Goal: Communication & Community: Answer question/provide support

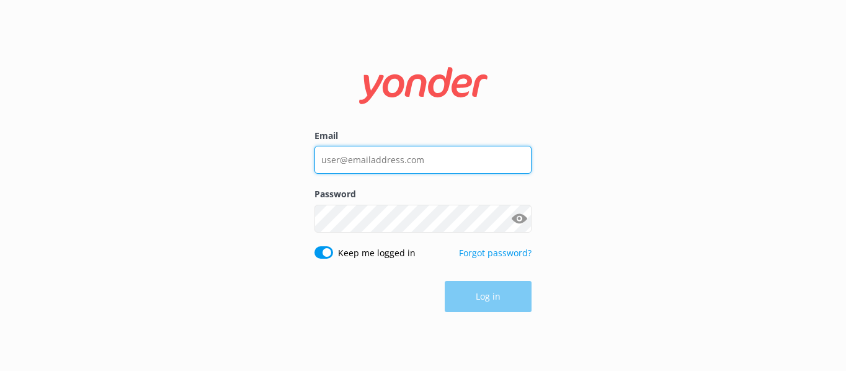
click at [479, 156] on input "Email" at bounding box center [422, 160] width 217 height 28
click at [0, 370] on com-1password-button at bounding box center [0, 371] width 0 height 0
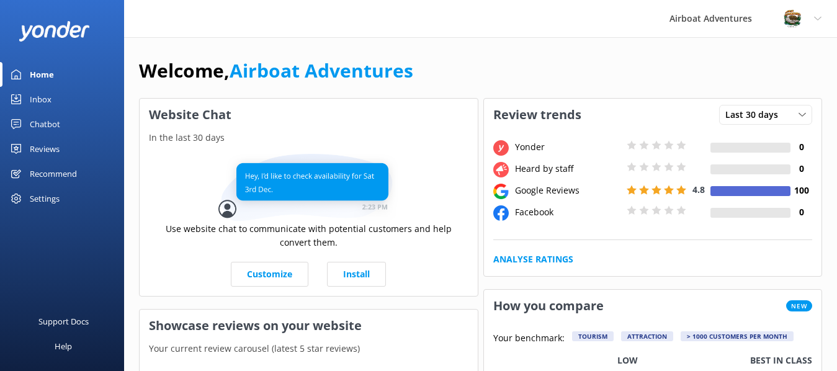
click at [42, 140] on div "Reviews" at bounding box center [45, 148] width 30 height 25
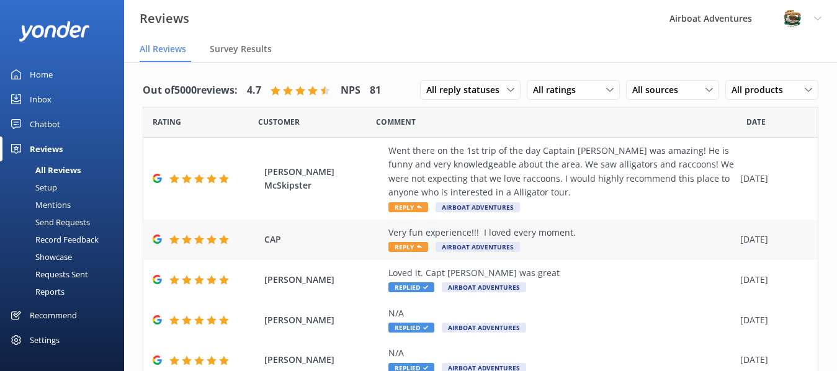
click at [420, 246] on icon at bounding box center [419, 246] width 5 height 5
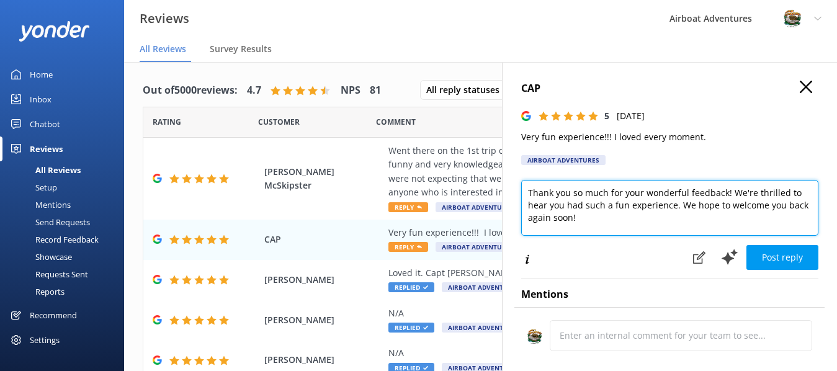
drag, startPoint x: 543, startPoint y: 216, endPoint x: 507, endPoint y: 189, distance: 45.5
click at [507, 189] on div "CAP 5 [DATE] Very fun experience!!! I loved every moment. Airboat Adventures Th…" at bounding box center [669, 247] width 335 height 371
paste textarea "Glad to hear you enjoyed your tour! Come back and visit us soon!"
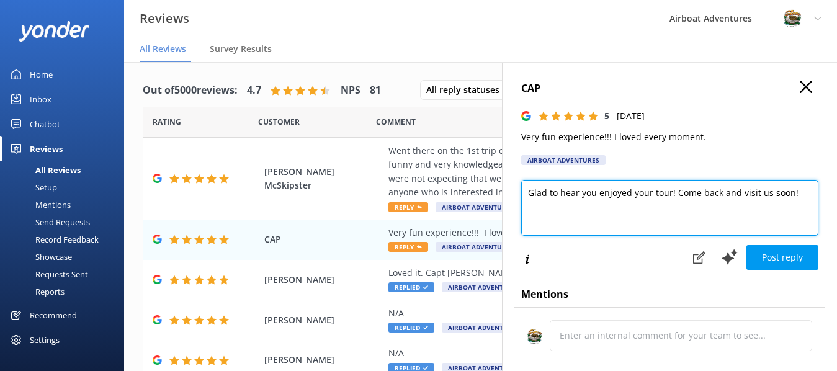
type textarea "Glad to hear you enjoyed your tour! Come back and visit us soon!"
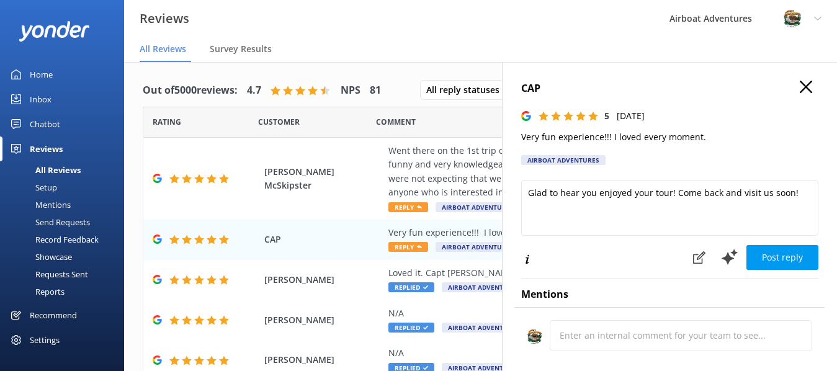
click at [795, 261] on button "Post reply" at bounding box center [782, 257] width 72 height 25
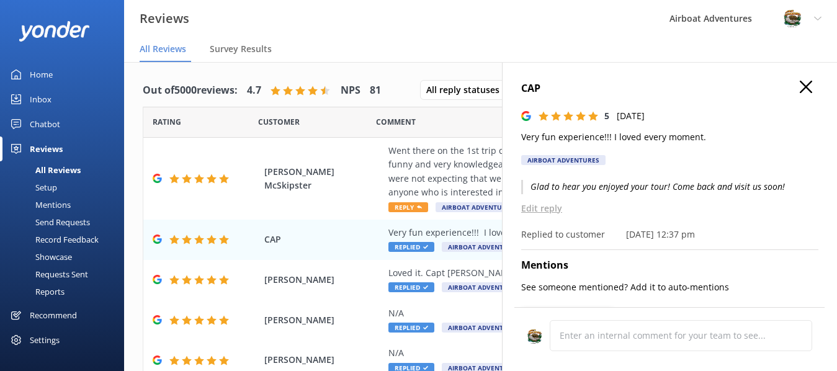
click at [799, 86] on use "button" at bounding box center [805, 87] width 12 height 12
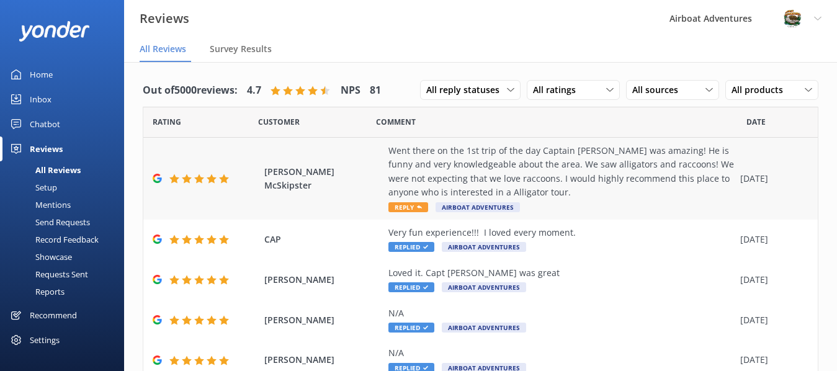
click at [416, 210] on span "Reply" at bounding box center [408, 207] width 40 height 10
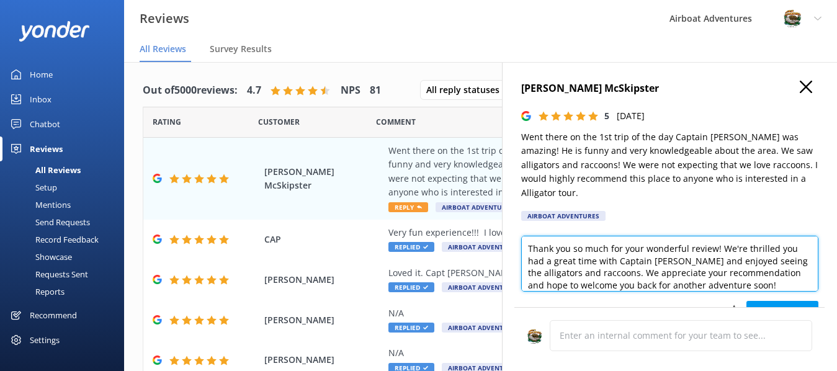
scroll to position [6, 0]
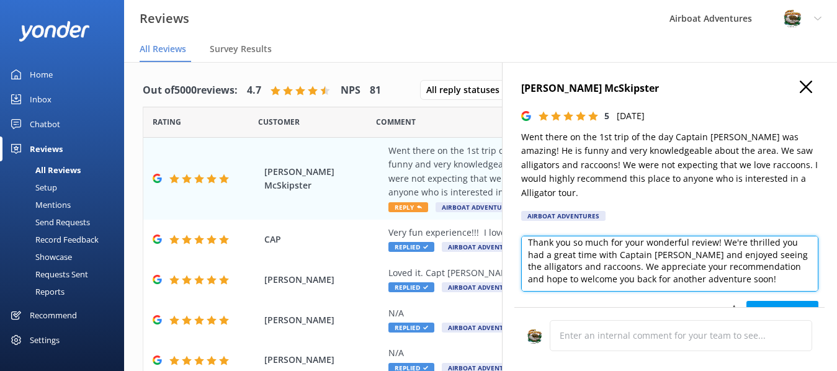
drag, startPoint x: 528, startPoint y: 234, endPoint x: 806, endPoint y: 277, distance: 281.1
click at [806, 277] on textarea "Thank you so much for your wonderful review! We're thrilled you had a great tim…" at bounding box center [669, 264] width 297 height 56
paste textarea "for recommending Airboat Adventures. We're happy to hear that your Captain show…"
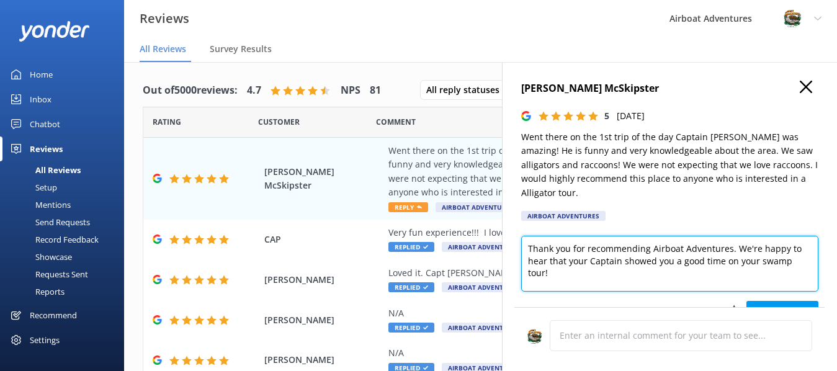
scroll to position [0, 0]
drag, startPoint x: 566, startPoint y: 248, endPoint x: 590, endPoint y: 249, distance: 24.2
click at [590, 249] on textarea "Thank you for recommending Airboat Adventures. We're happy to hear that your Ca…" at bounding box center [669, 264] width 297 height 56
click at [602, 248] on textarea "Thank you for recommending Airboat Adventures. We're happy to hear that Captain…" at bounding box center [669, 264] width 297 height 56
type textarea "Thank you for recommending Airboat Adventures. We're happy to hear that Captain…"
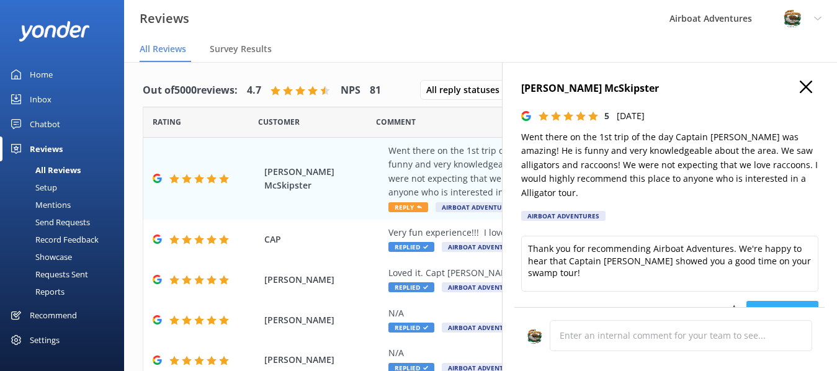
click at [757, 301] on button "Post reply" at bounding box center [782, 313] width 72 height 25
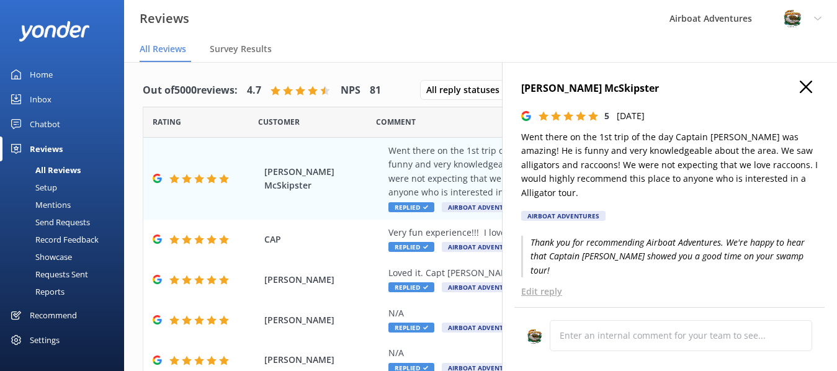
click at [799, 91] on use "button" at bounding box center [805, 87] width 12 height 12
